Goal: Task Accomplishment & Management: Manage account settings

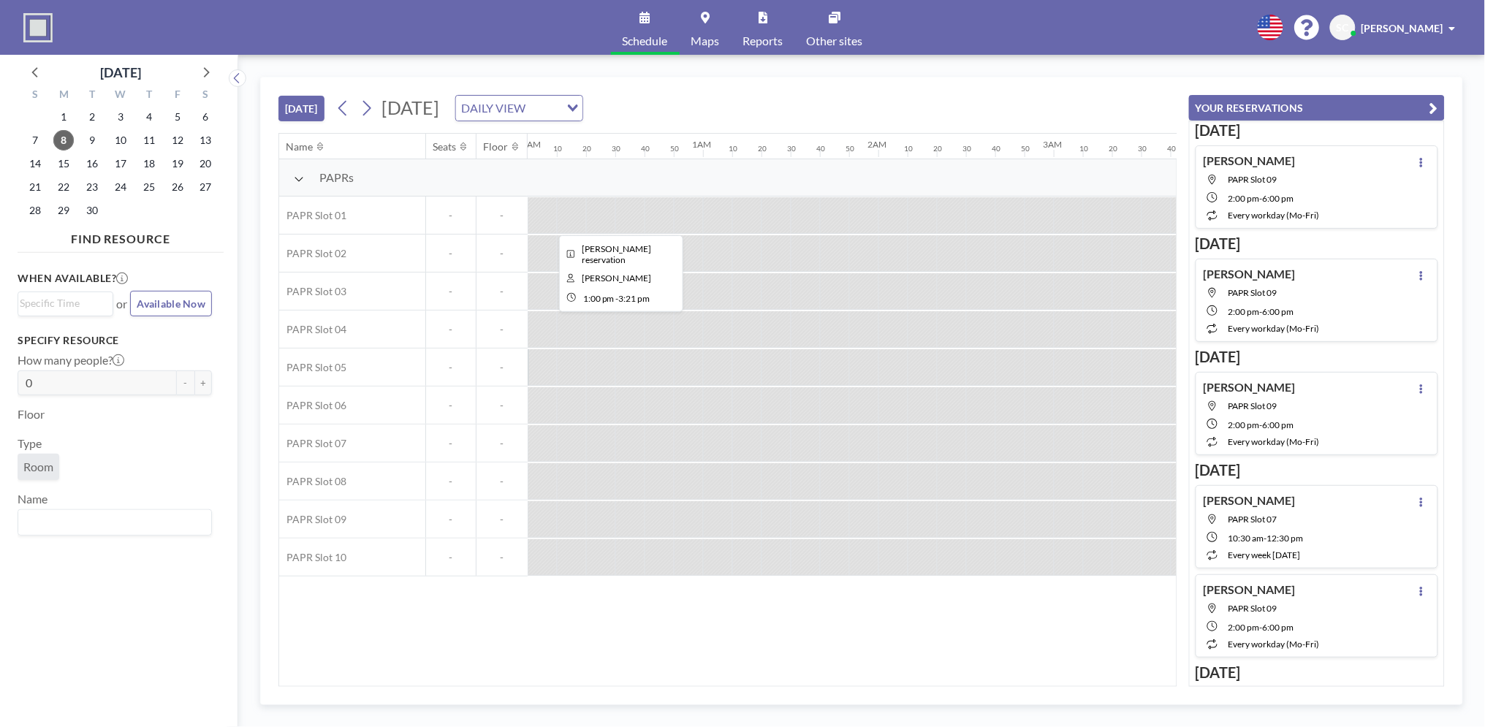
scroll to position [0, 2397]
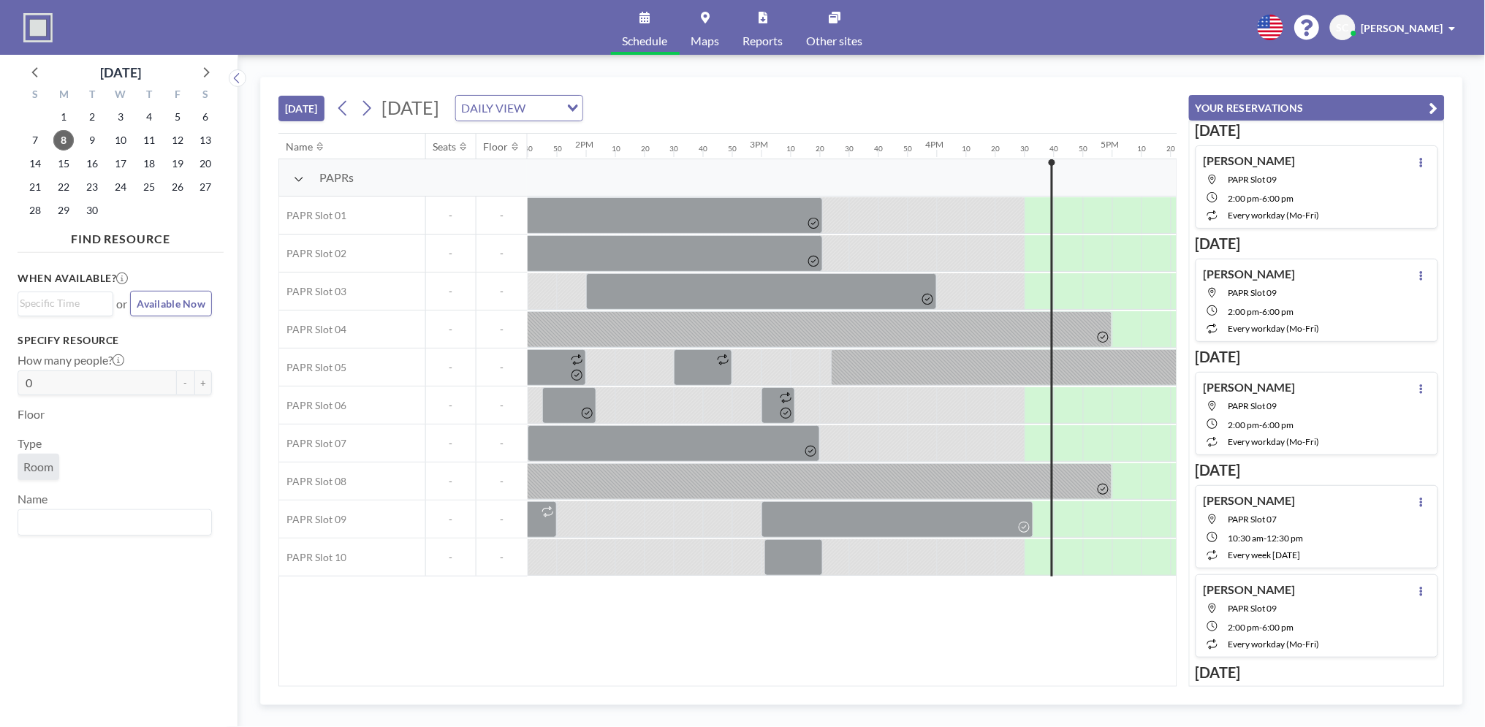
click at [1430, 28] on span "[PERSON_NAME]" at bounding box center [1403, 28] width 82 height 12
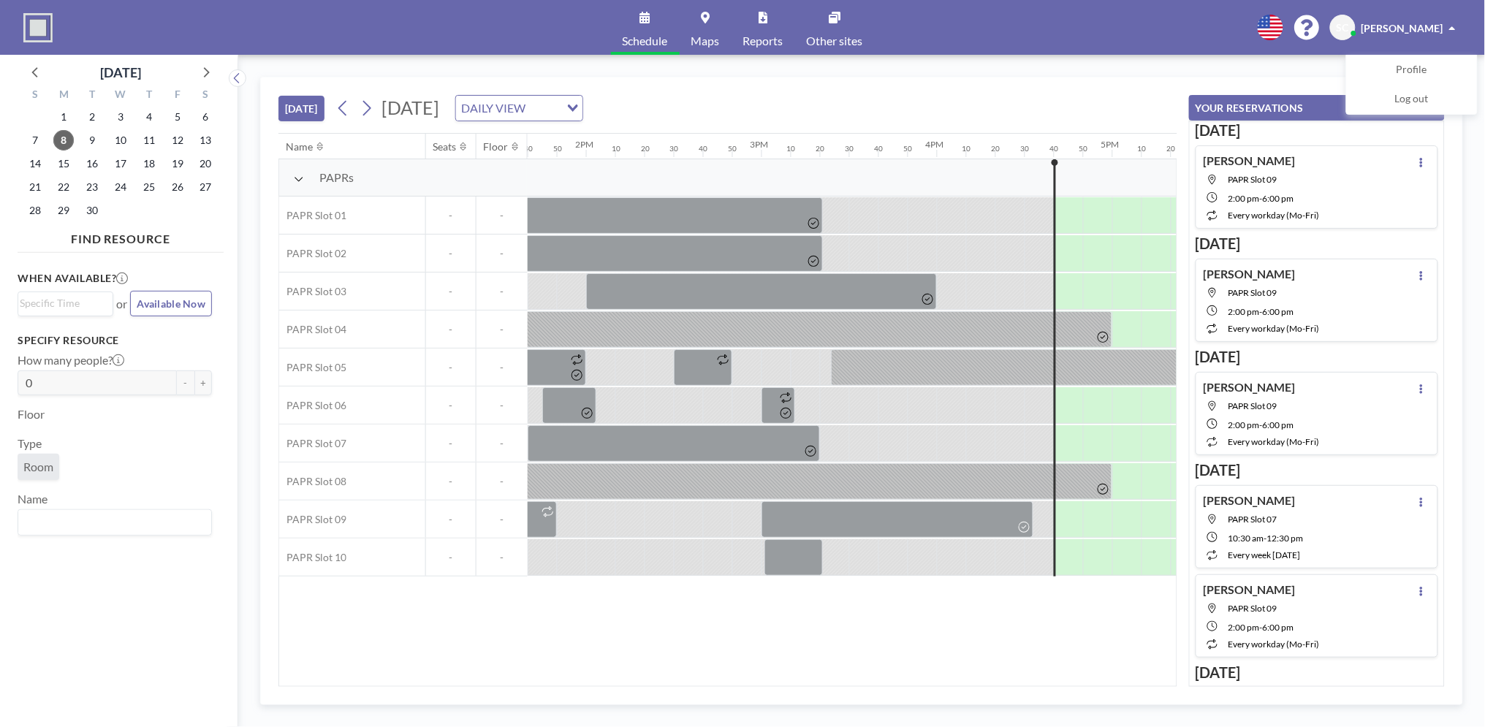
click at [1430, 28] on span "[PERSON_NAME]" at bounding box center [1403, 28] width 82 height 12
click at [1430, 101] on icon "button" at bounding box center [1434, 108] width 9 height 18
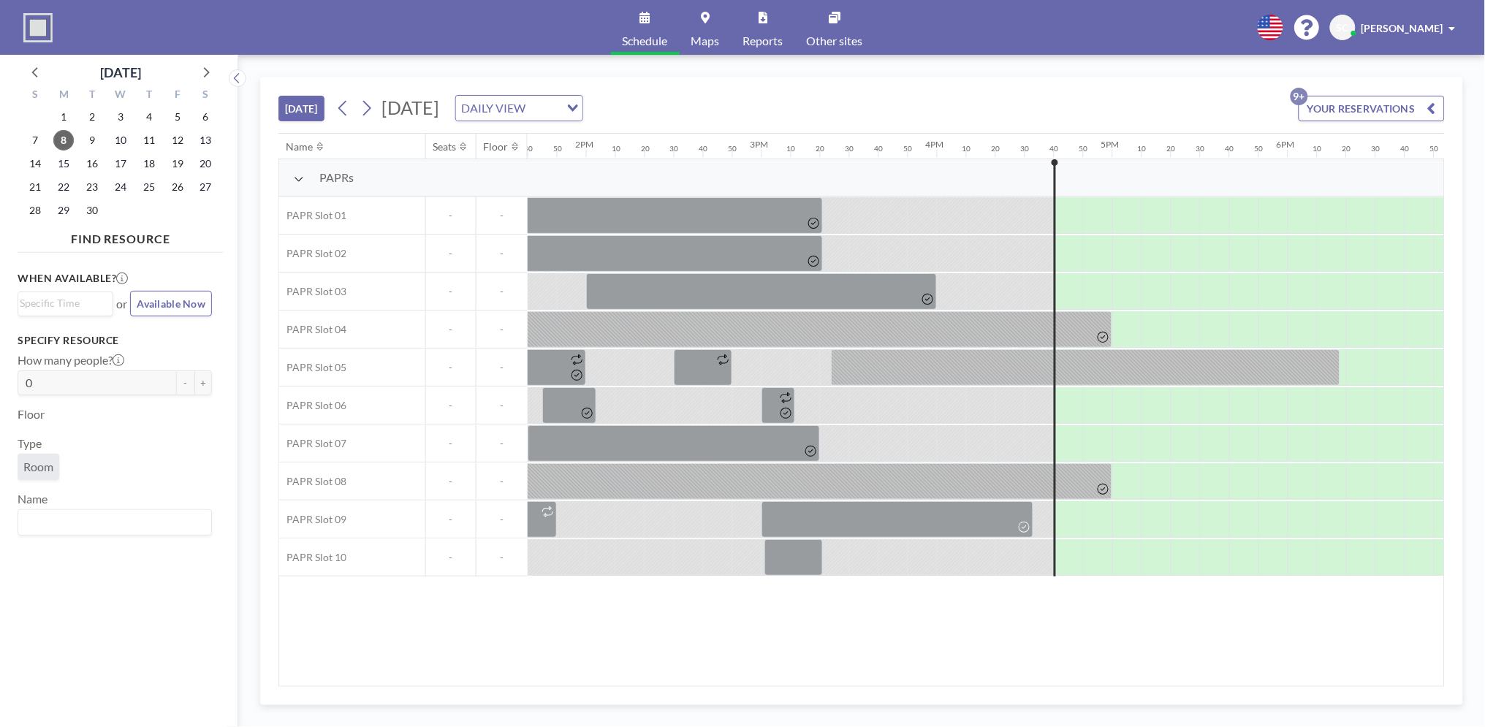
click at [1379, 103] on button "YOUR RESERVATIONS 9+" at bounding box center [1372, 109] width 146 height 26
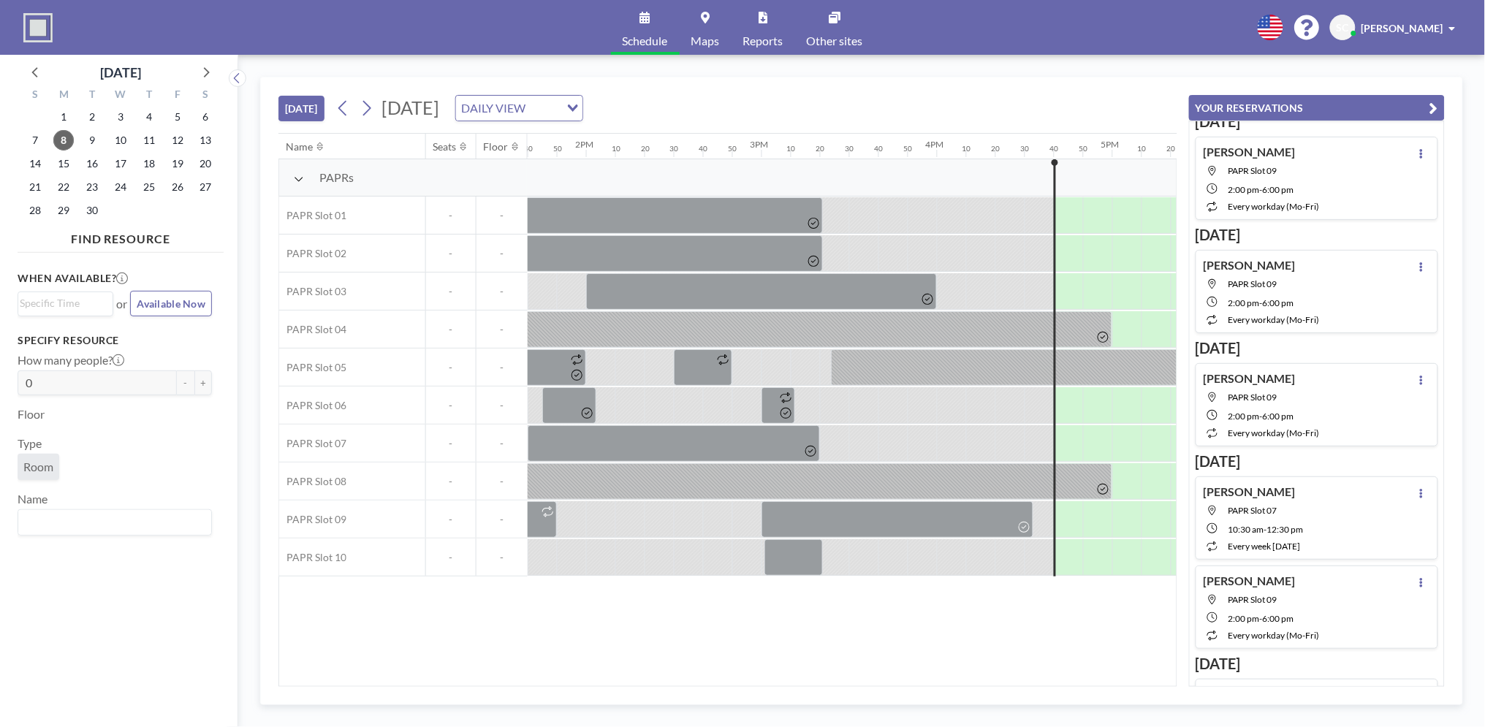
scroll to position [0, 0]
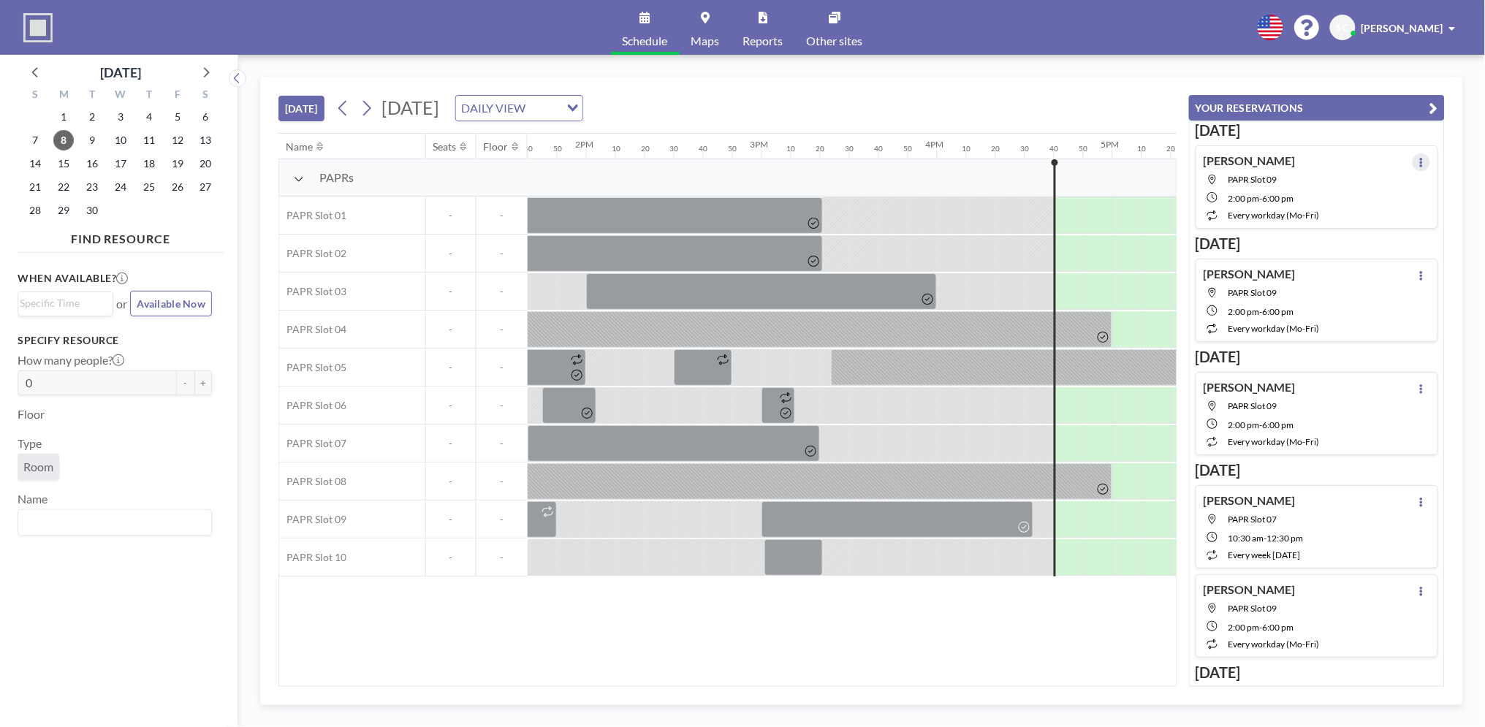
click at [1417, 170] on button at bounding box center [1422, 162] width 18 height 18
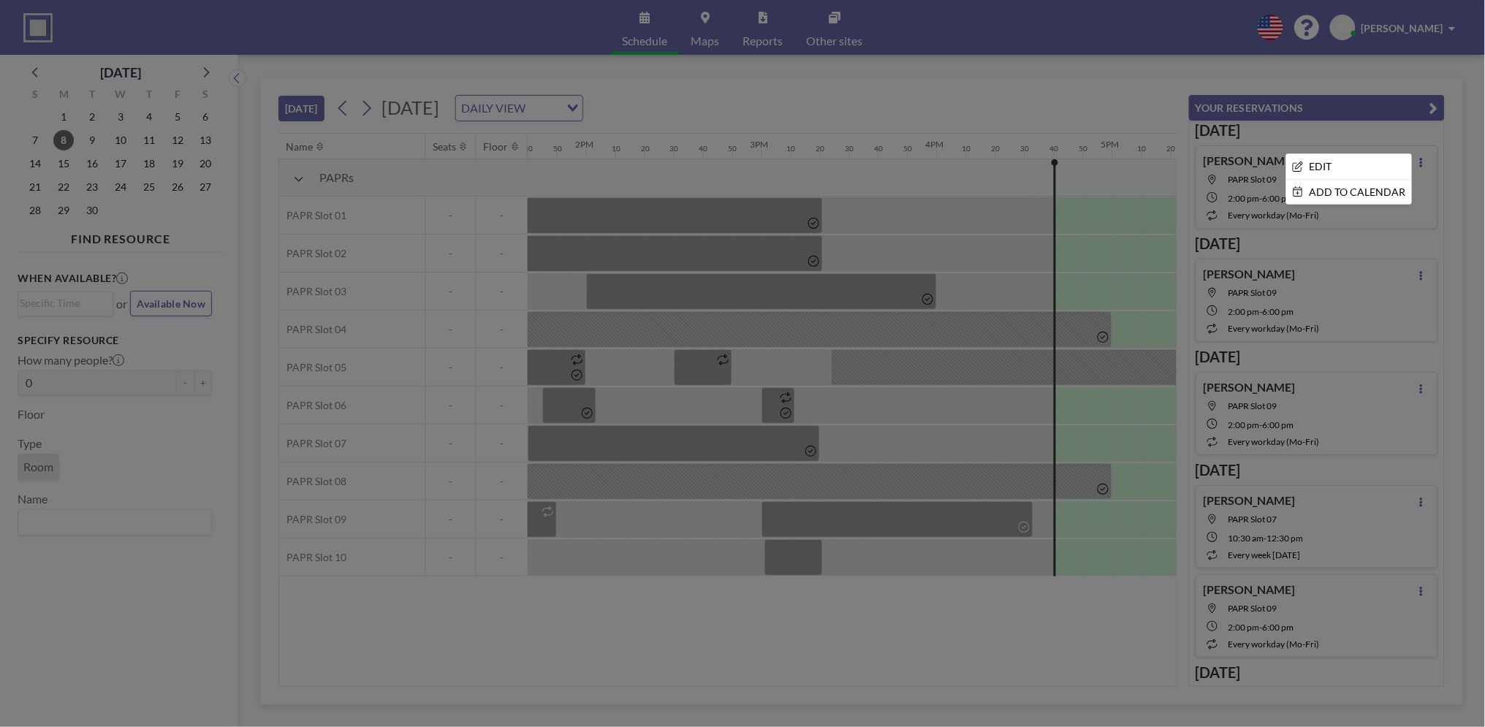
click at [1420, 81] on div at bounding box center [742, 363] width 1485 height 727
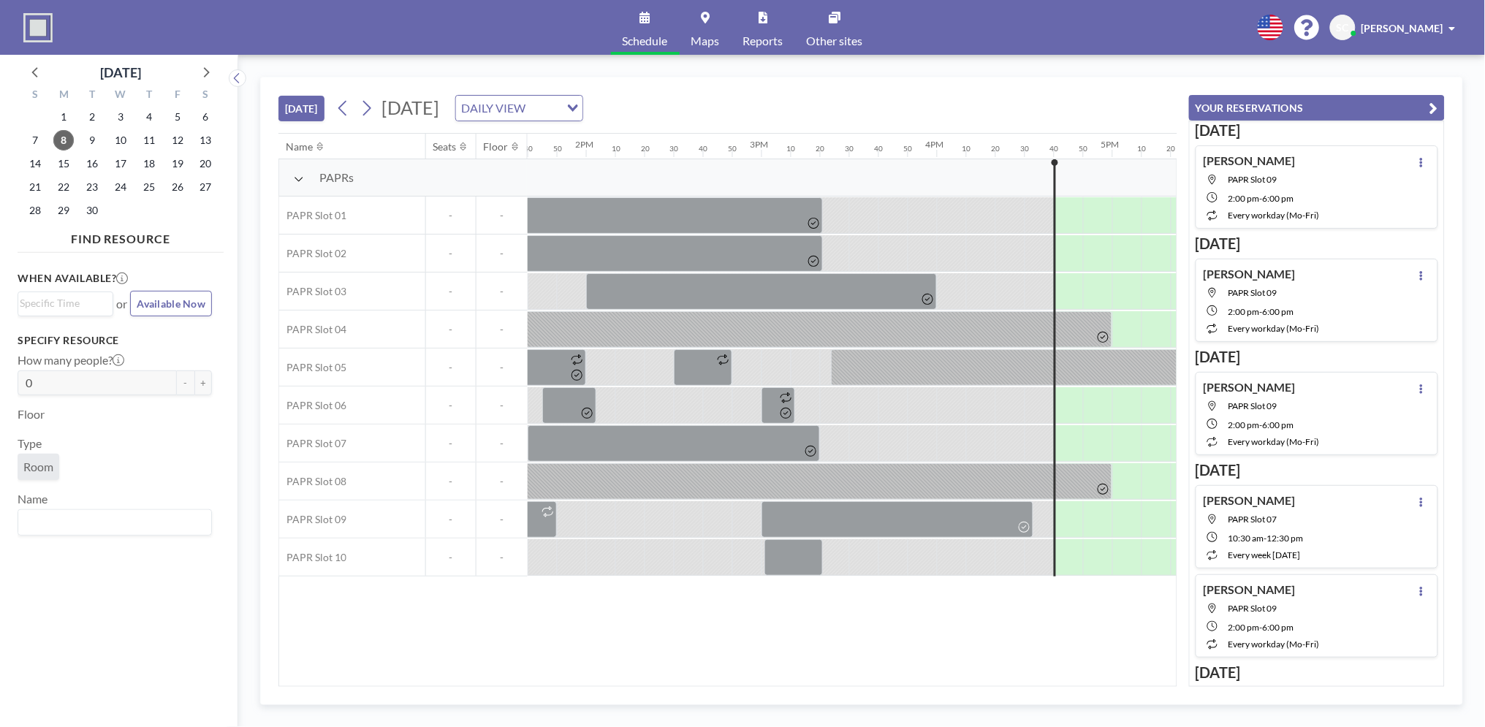
click at [1393, 35] on div "SC Shannon Commins" at bounding box center [1396, 28] width 132 height 26
click at [1415, 66] on span "Profile" at bounding box center [1412, 70] width 31 height 15
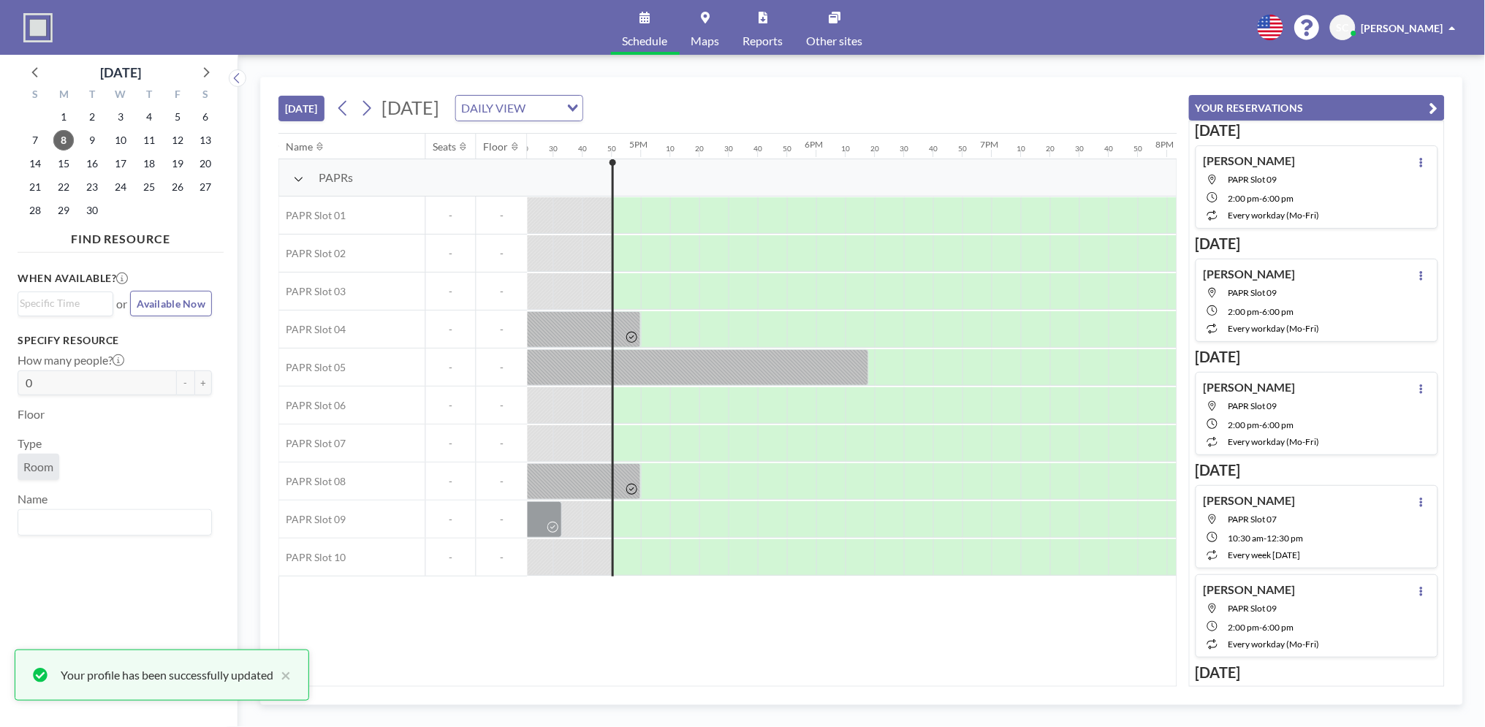
scroll to position [0, 2893]
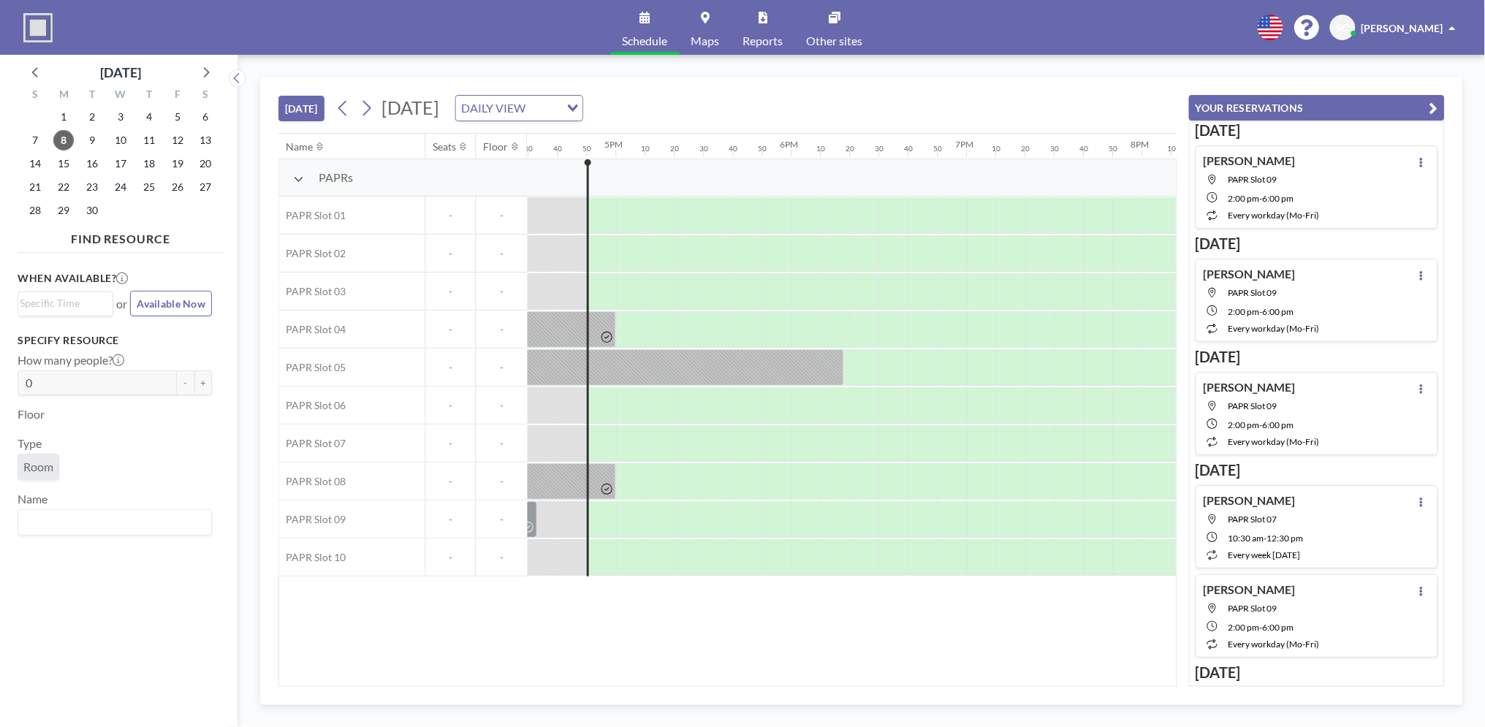
click at [1428, 102] on button "YOUR RESERVATIONS" at bounding box center [1317, 108] width 256 height 26
